Goal: Navigation & Orientation: Understand site structure

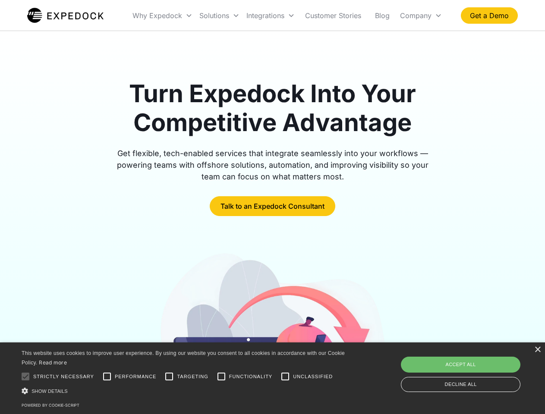
click at [287, 16] on div "Integrations" at bounding box center [270, 15] width 55 height 29
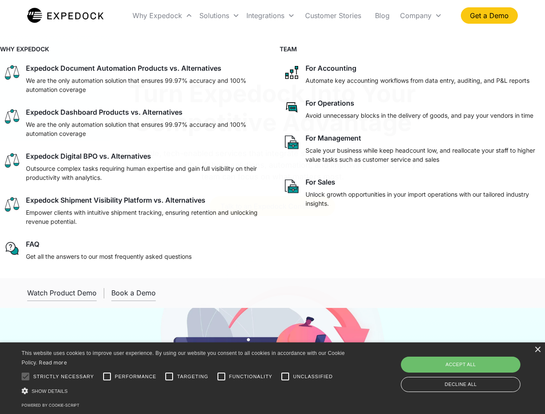
click at [163, 16] on div "Why Expedock" at bounding box center [157, 15] width 50 height 9
click at [219, 16] on div "Solutions" at bounding box center [214, 15] width 30 height 9
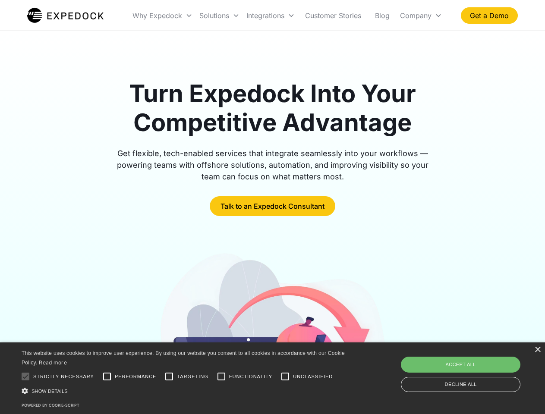
click at [270, 16] on div "Integrations" at bounding box center [265, 15] width 38 height 9
click at [421, 16] on div "Company" at bounding box center [415, 15] width 31 height 9
click at [25, 377] on div at bounding box center [25, 376] width 17 height 17
click at [107, 377] on input "Performance" at bounding box center [106, 376] width 17 height 17
checkbox input "true"
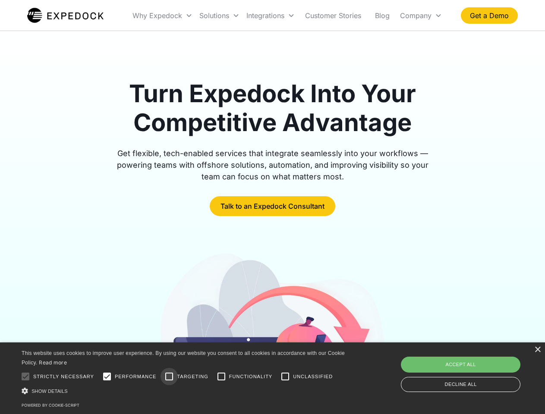
click at [169, 377] on input "Targeting" at bounding box center [168, 376] width 17 height 17
checkbox input "true"
click at [221, 377] on input "Functionality" at bounding box center [221, 376] width 17 height 17
checkbox input "true"
click at [285, 377] on input "Unclassified" at bounding box center [284, 376] width 17 height 17
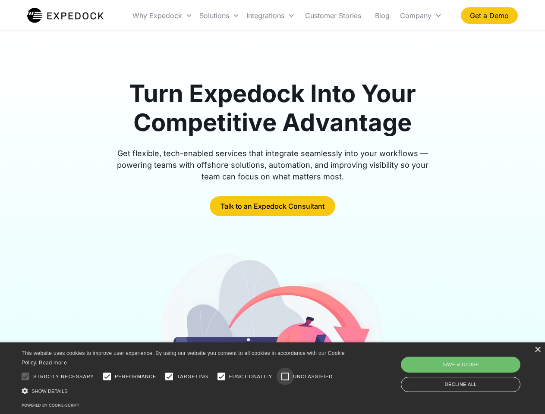
checkbox input "true"
